Goal: Task Accomplishment & Management: Use online tool/utility

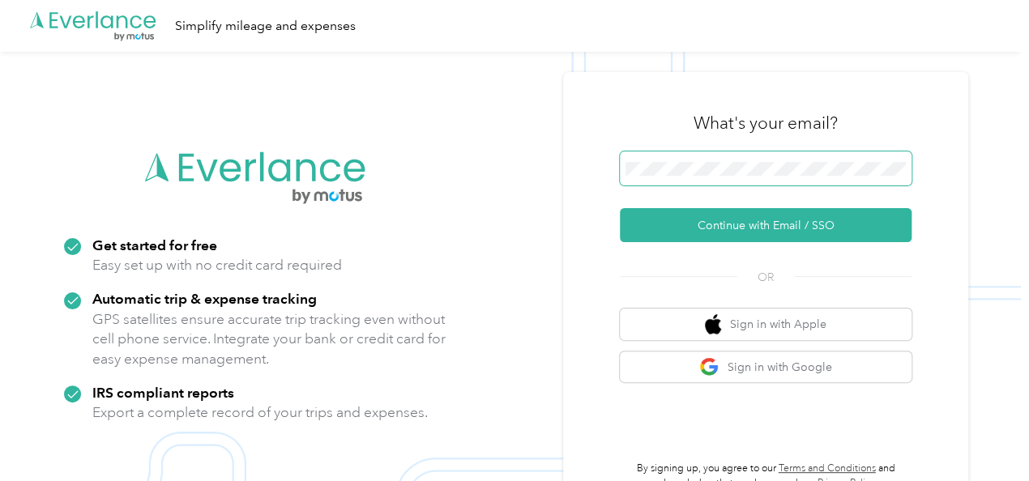
click at [695, 159] on span at bounding box center [766, 169] width 292 height 34
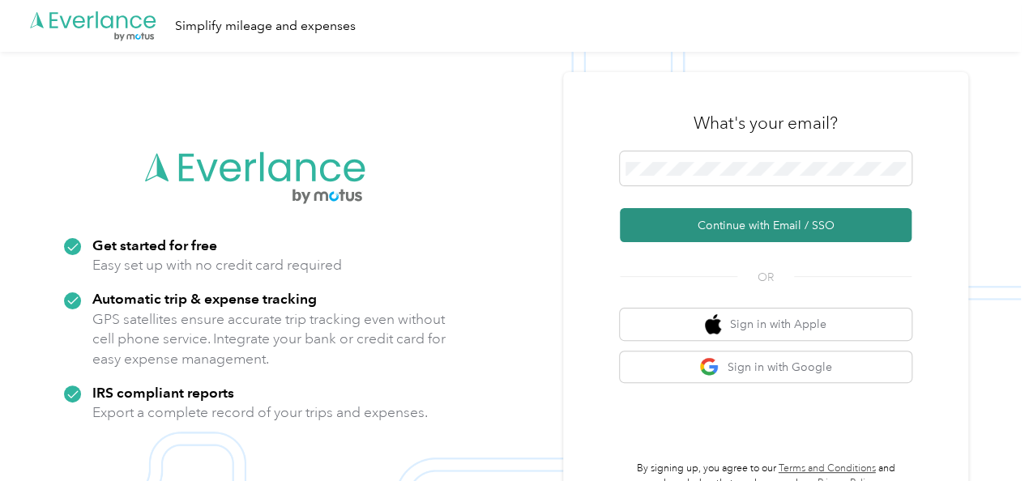
click at [717, 229] on button "Continue with Email / SSO" at bounding box center [766, 225] width 292 height 34
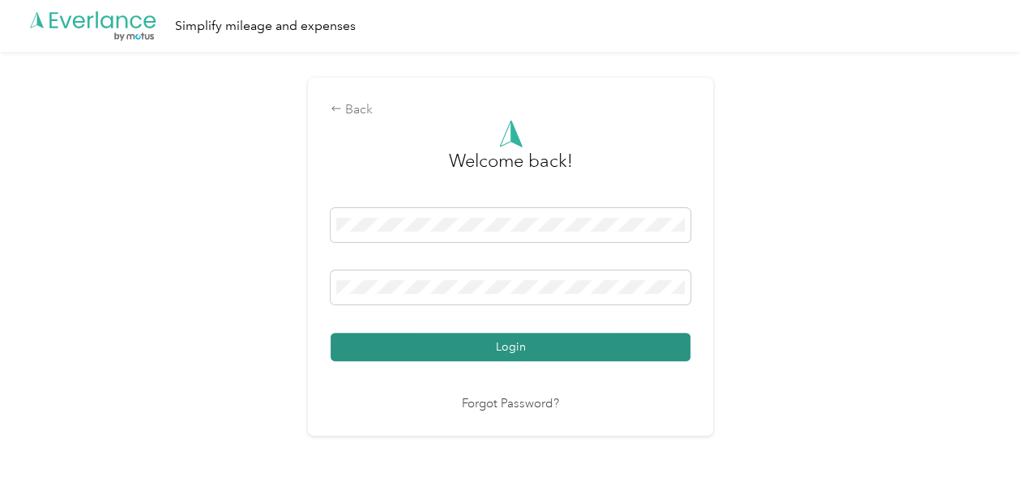
click at [645, 334] on button "Login" at bounding box center [511, 347] width 360 height 28
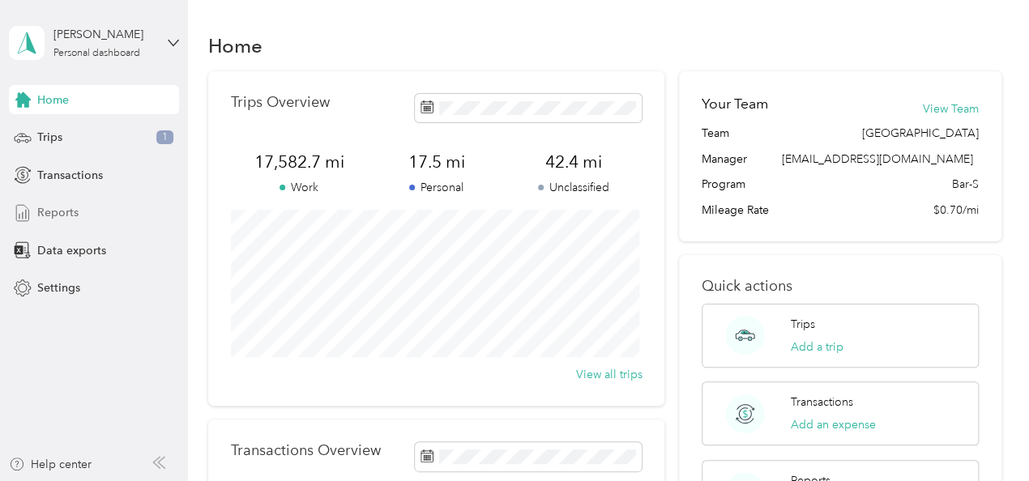
click at [61, 209] on span "Reports" at bounding box center [57, 212] width 41 height 17
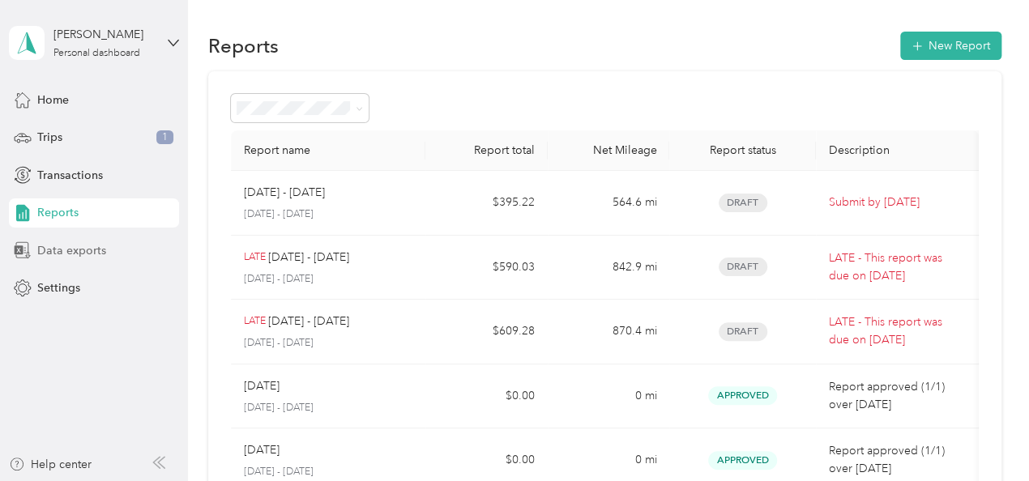
click at [46, 246] on span "Data exports" at bounding box center [71, 250] width 69 height 17
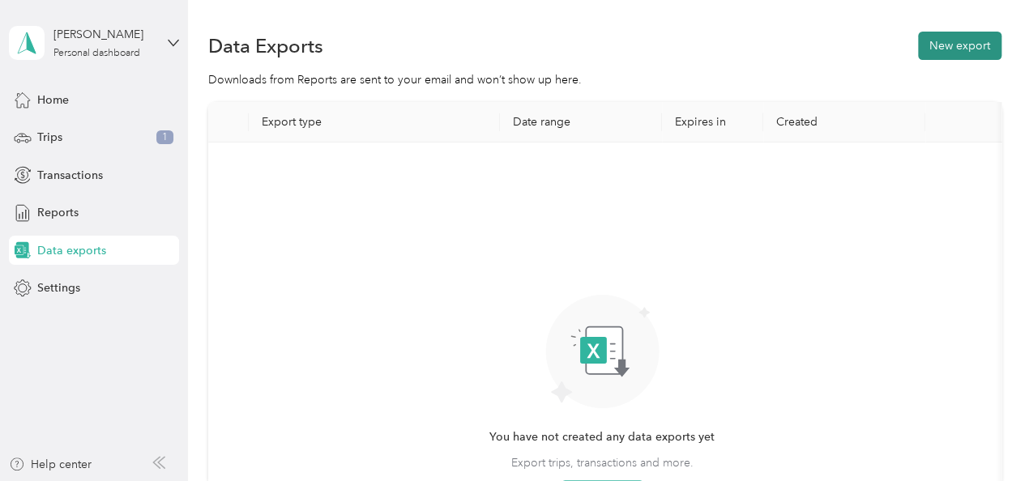
click at [944, 53] on button "New export" at bounding box center [959, 46] width 83 height 28
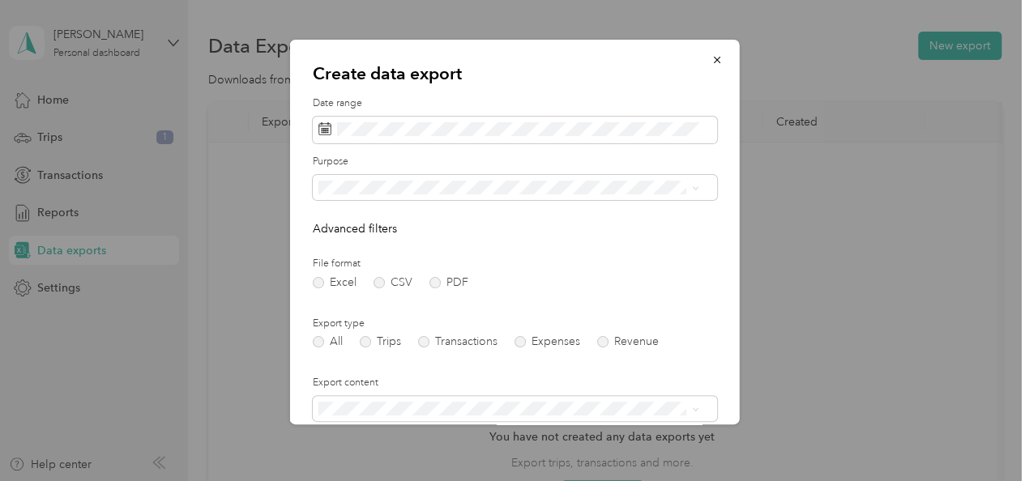
click at [295, 225] on div "Create data export Date range Purpose Advanced filters File format Excel CSV PD…" at bounding box center [515, 232] width 450 height 385
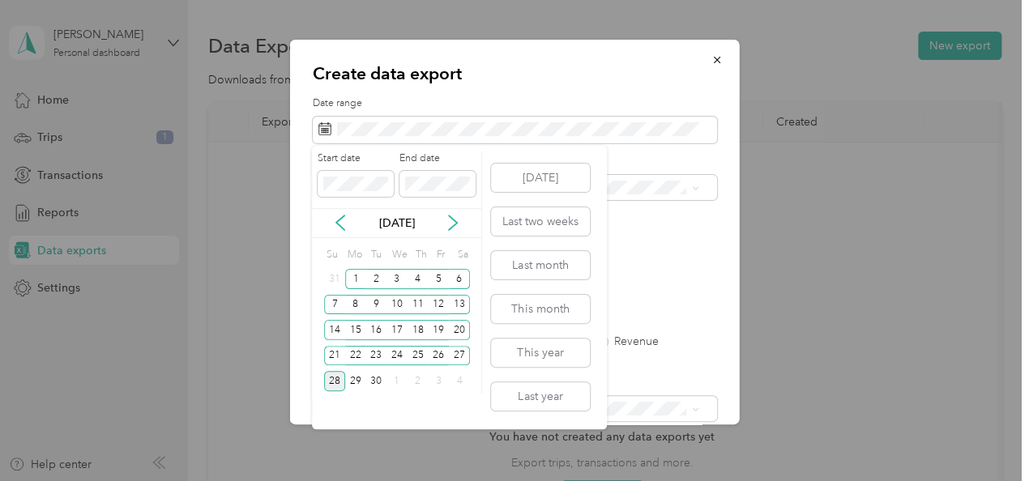
click at [348, 231] on div "[DATE]" at bounding box center [396, 223] width 169 height 17
click at [337, 231] on div "[DATE]" at bounding box center [396, 223] width 169 height 30
click at [338, 219] on icon at bounding box center [340, 223] width 16 height 16
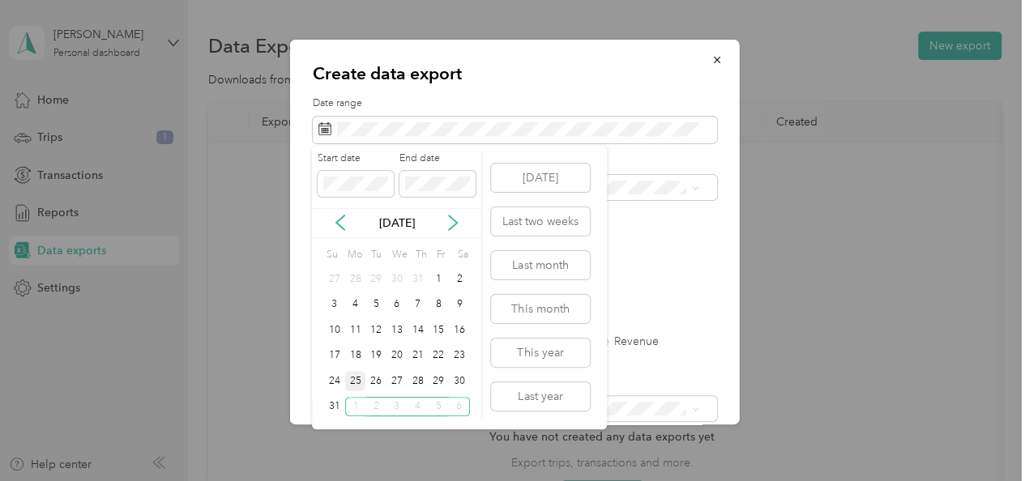
click at [357, 379] on div "25" at bounding box center [355, 381] width 21 height 20
click at [477, 158] on div "Start date End date" at bounding box center [396, 180] width 169 height 57
click at [456, 224] on icon at bounding box center [453, 223] width 8 height 15
click at [440, 353] on div "26" at bounding box center [438, 356] width 21 height 20
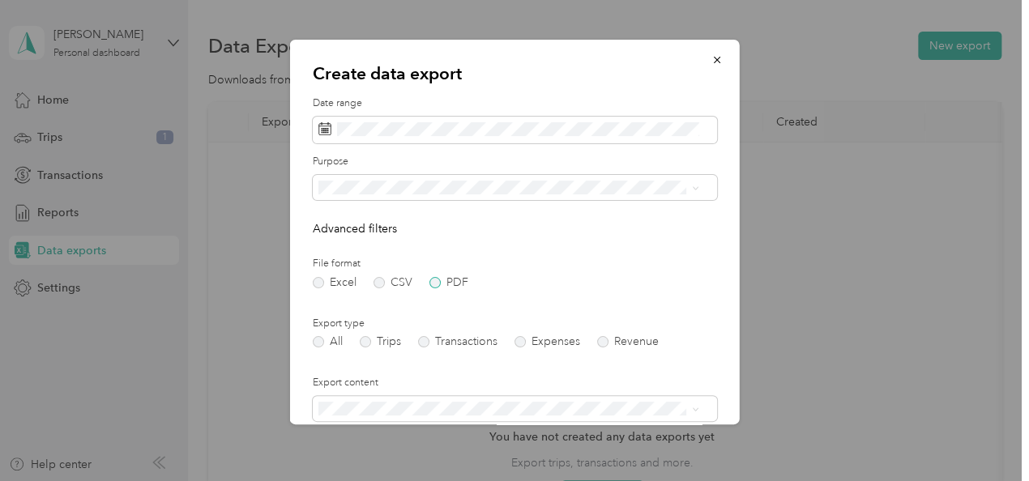
click at [434, 282] on label "PDF" at bounding box center [449, 282] width 39 height 11
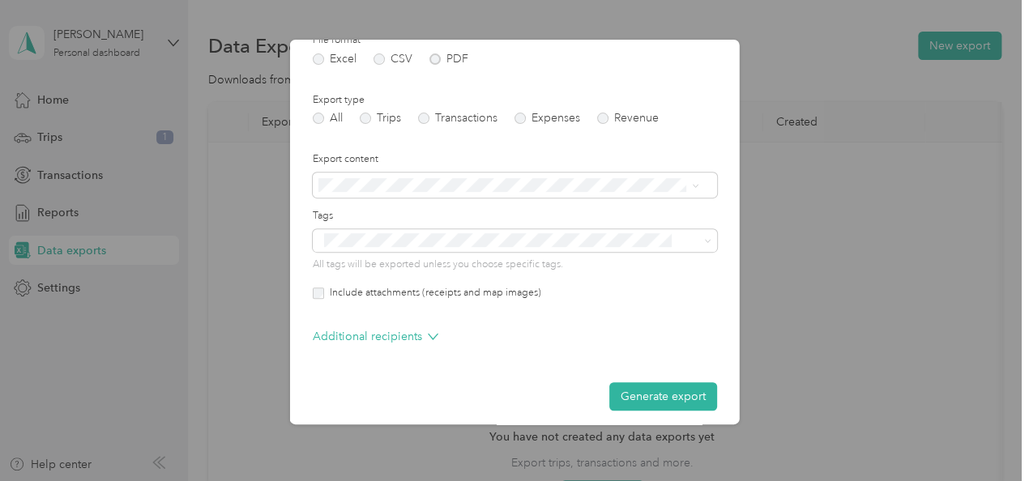
scroll to position [233, 0]
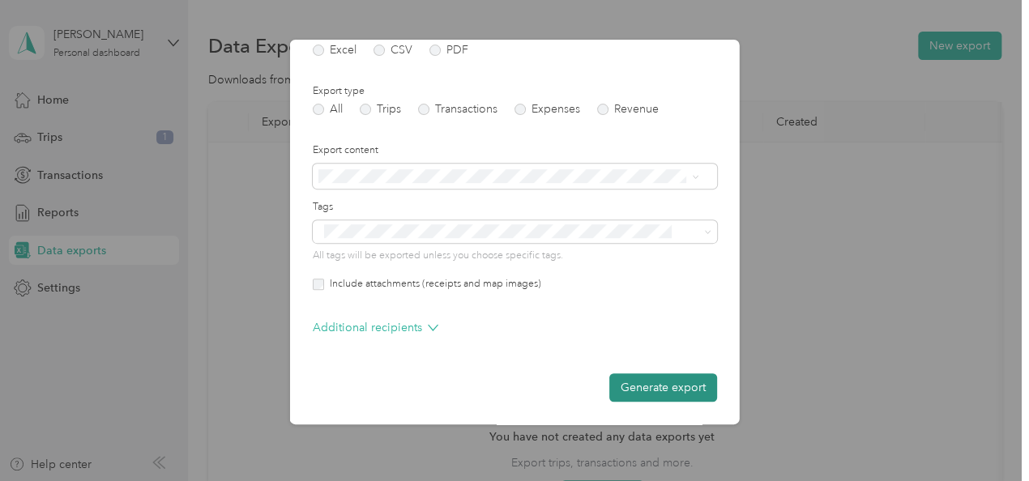
click at [674, 385] on button "Generate export" at bounding box center [664, 388] width 108 height 28
